Goal: Task Accomplishment & Management: Use online tool/utility

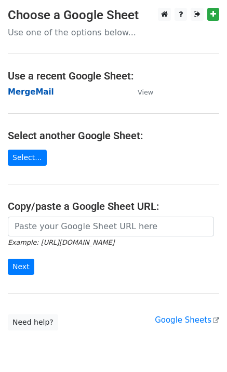
click at [29, 92] on strong "MergeMail" at bounding box center [31, 91] width 46 height 9
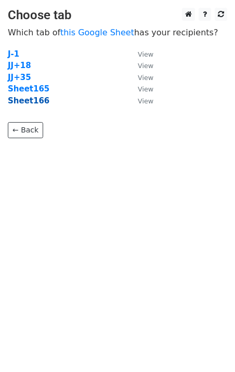
click at [26, 104] on strong "Sheet166" at bounding box center [29, 100] width 42 height 9
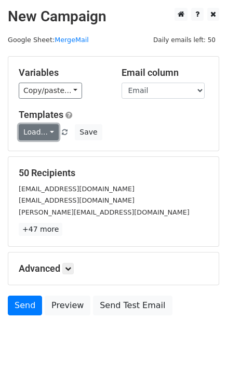
click at [36, 131] on link "Load..." at bounding box center [39, 132] width 40 height 16
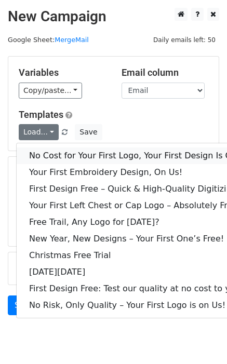
click at [51, 152] on link "No Cost for Your First Logo, Your First Design Is On Us!" at bounding box center [141, 155] width 249 height 17
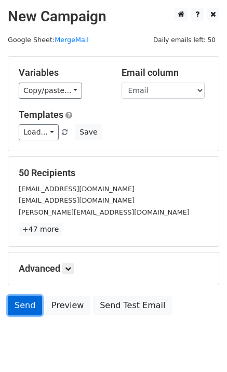
click at [18, 305] on link "Send" at bounding box center [25, 305] width 34 height 20
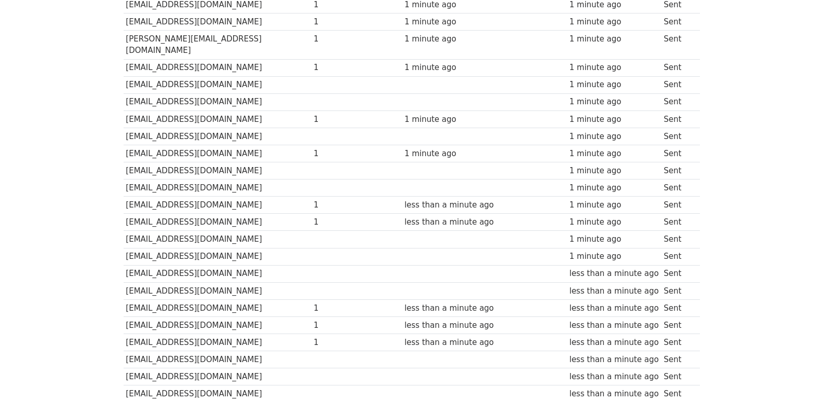
scroll to position [692, 0]
